Goal: Transaction & Acquisition: Obtain resource

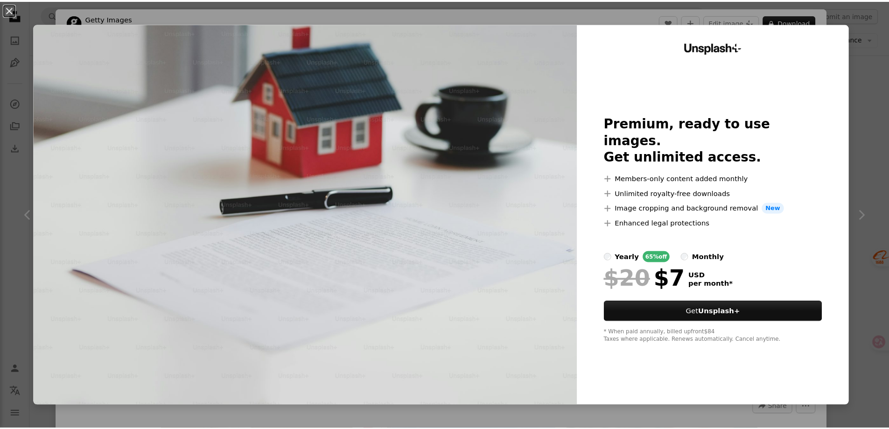
scroll to position [187, 0]
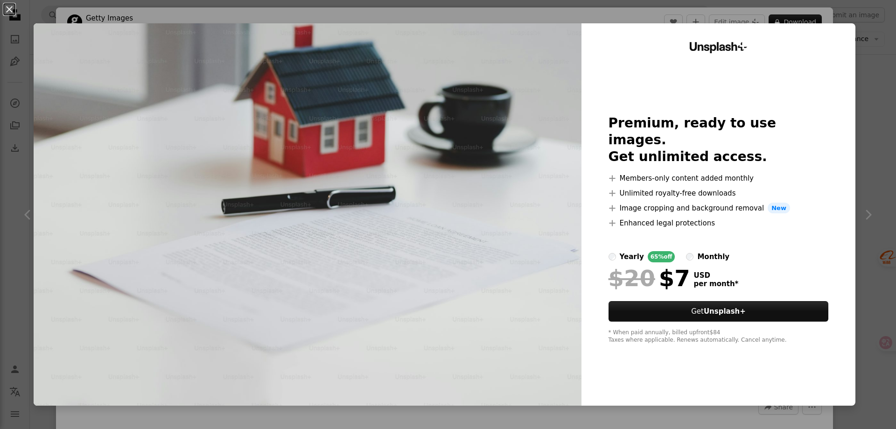
click at [866, 42] on div "An X shape Unsplash+ Premium, ready to use images. Get unlimited access. A plus…" at bounding box center [448, 214] width 896 height 429
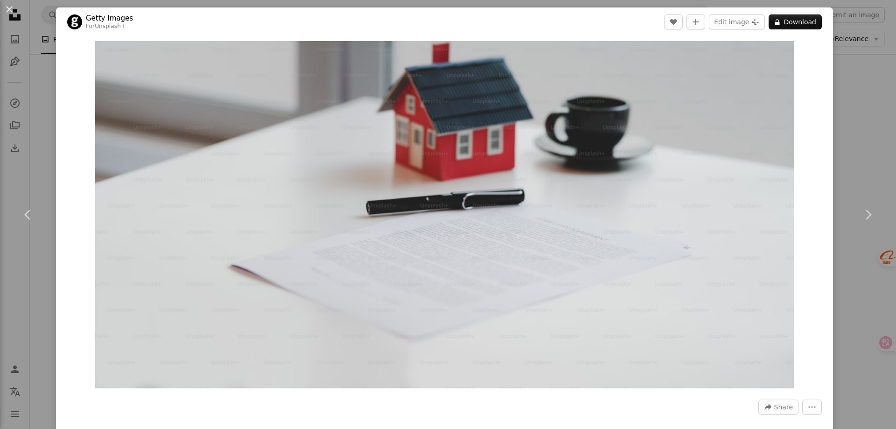
click at [863, 45] on div "An X shape Chevron left Chevron right Getty Images For Unsplash+ A heart A plus…" at bounding box center [448, 214] width 896 height 429
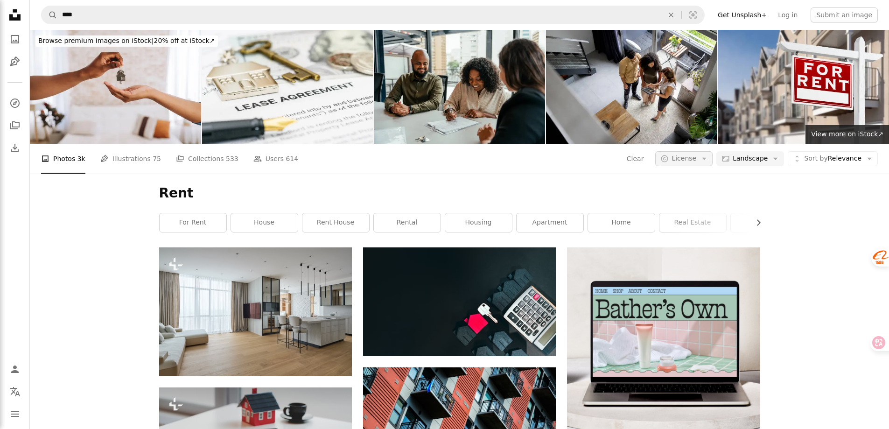
click at [694, 160] on span "License" at bounding box center [684, 157] width 25 height 7
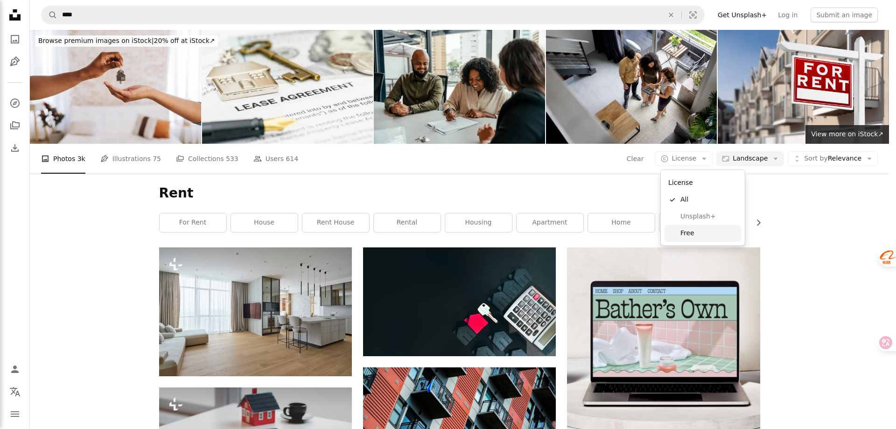
click at [693, 234] on span "Free" at bounding box center [708, 233] width 57 height 9
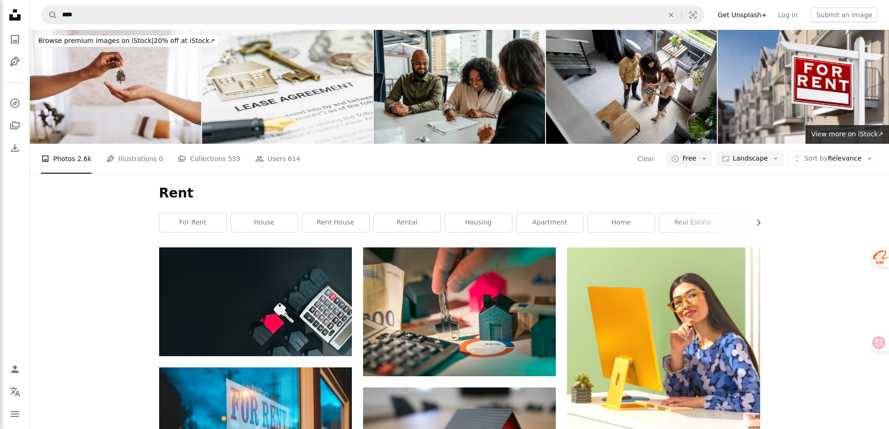
scroll to position [140, 0]
click at [204, 213] on link "for rent" at bounding box center [193, 222] width 67 height 19
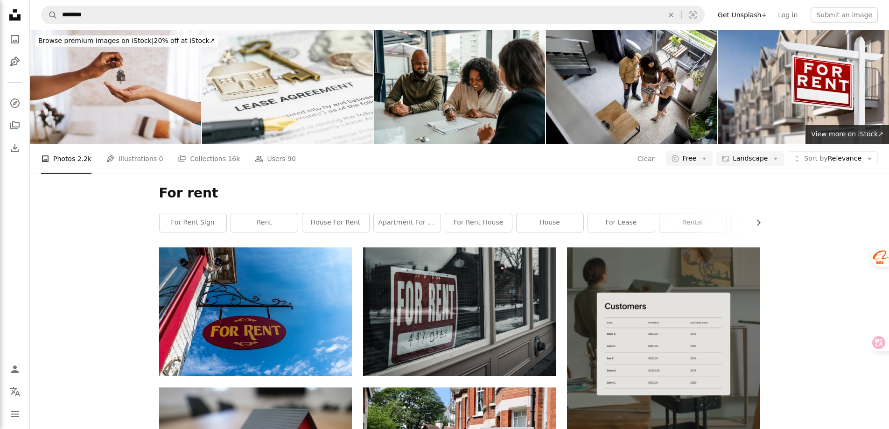
scroll to position [1260, 0]
